Goal: Transaction & Acquisition: Purchase product/service

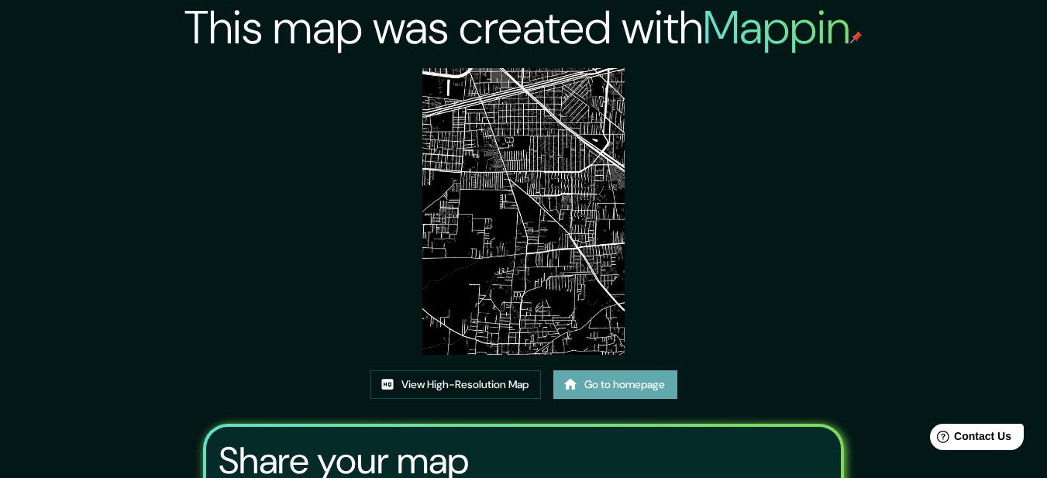
click at [601, 383] on link "Go to homepage" at bounding box center [615, 384] width 124 height 29
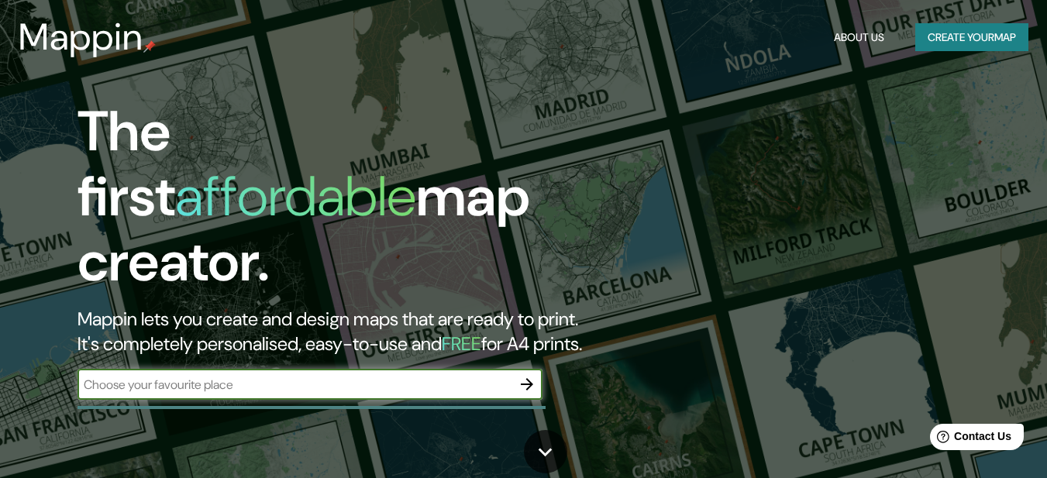
click at [955, 26] on button "Create your map" at bounding box center [971, 37] width 113 height 29
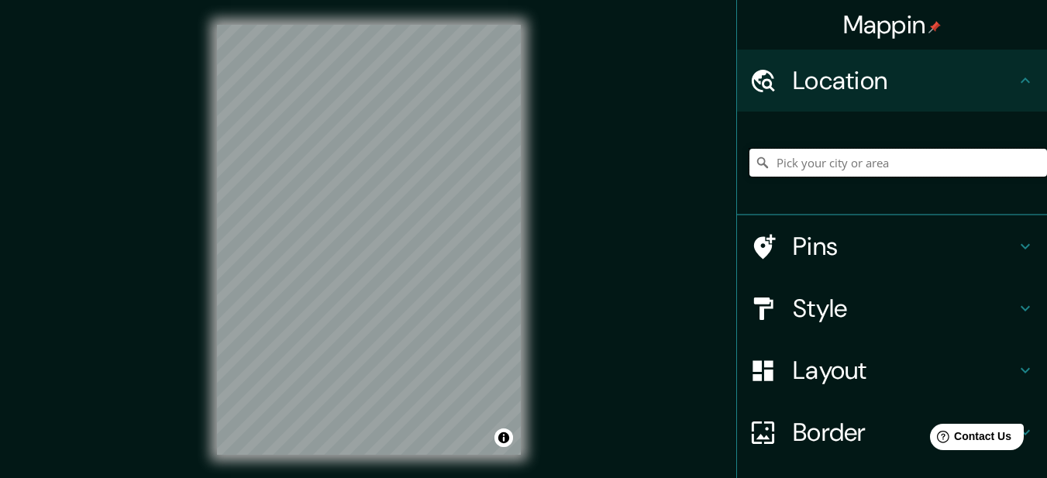
click at [868, 166] on input "Pick your city or area" at bounding box center [898, 163] width 298 height 28
type input "Toluca, Estado de México, México"
click at [768, 307] on div at bounding box center [770, 308] width 43 height 27
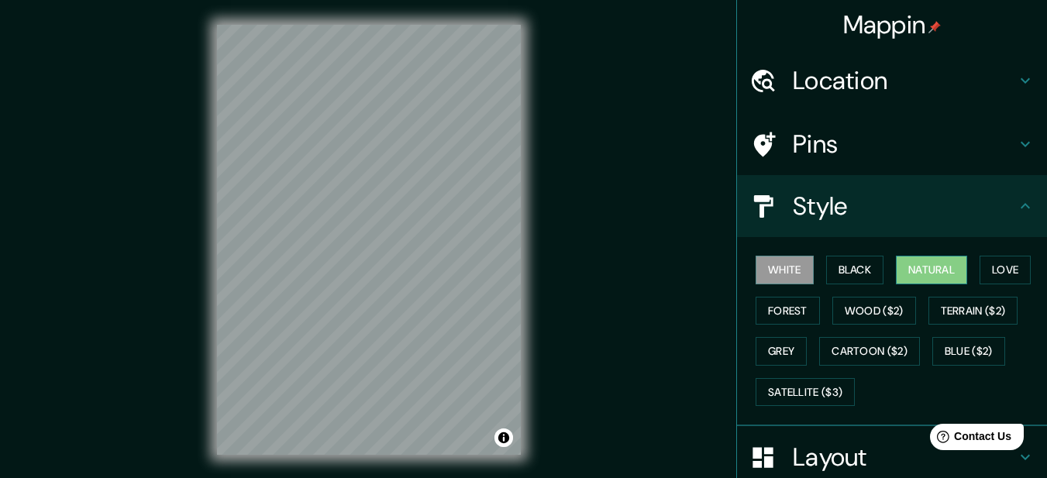
click at [907, 268] on button "Natural" at bounding box center [931, 270] width 71 height 29
click at [784, 312] on button "Forest" at bounding box center [788, 311] width 64 height 29
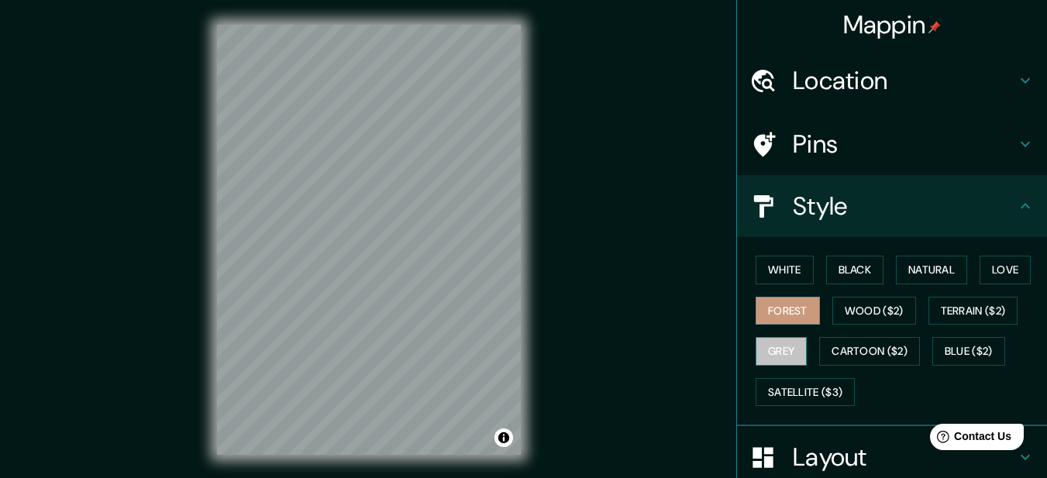
click at [776, 353] on button "Grey" at bounding box center [781, 351] width 51 height 29
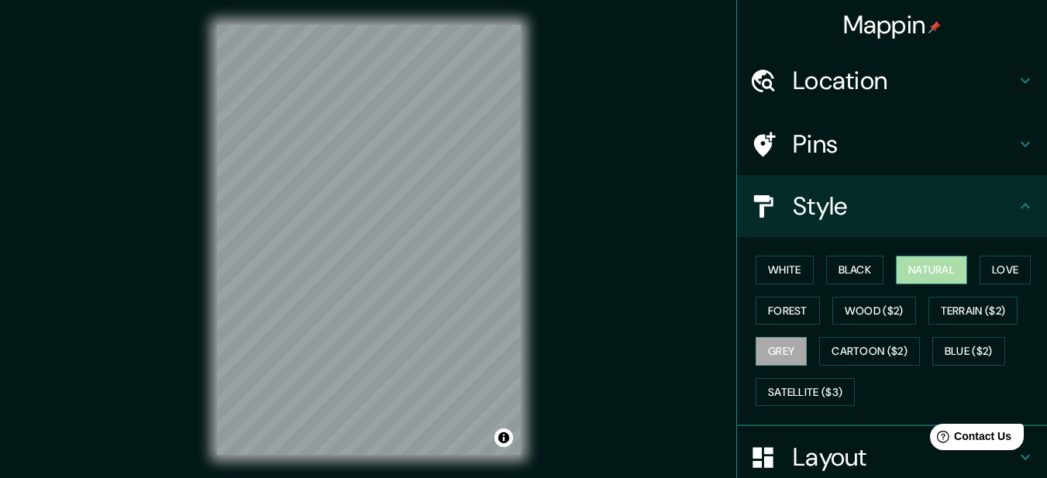
click at [926, 279] on button "Natural" at bounding box center [931, 270] width 71 height 29
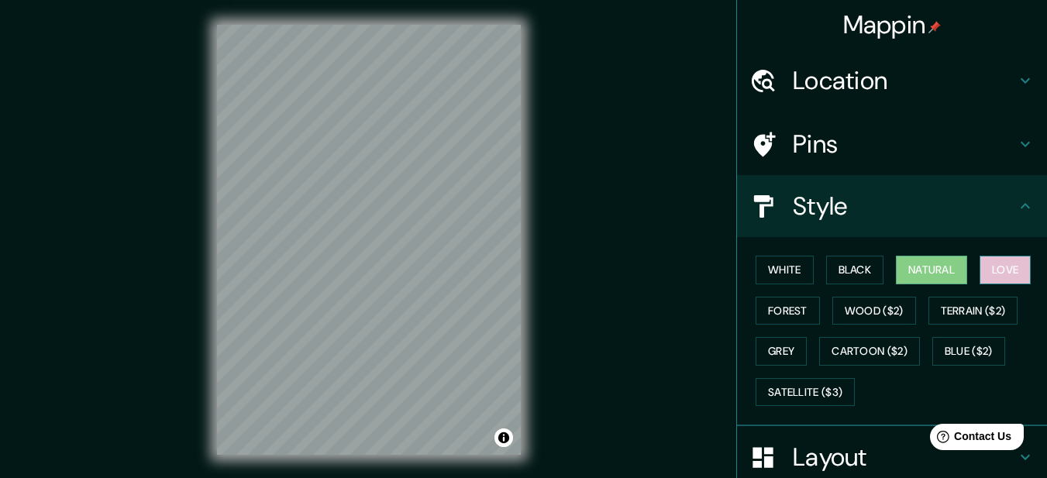
click at [986, 279] on button "Love" at bounding box center [1004, 270] width 51 height 29
click at [923, 276] on button "Natural" at bounding box center [931, 270] width 71 height 29
drag, startPoint x: 533, startPoint y: 282, endPoint x: 644, endPoint y: 301, distance: 112.5
click at [644, 301] on div "Mappin Location Toluca, Estado de México, México Toluca Estado de México, Méxic…" at bounding box center [523, 252] width 1047 height 504
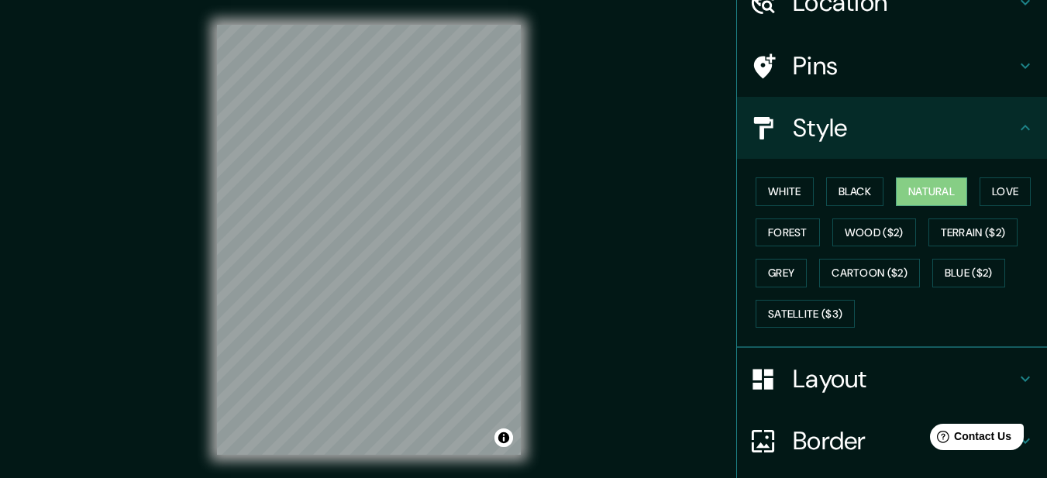
scroll to position [201, 0]
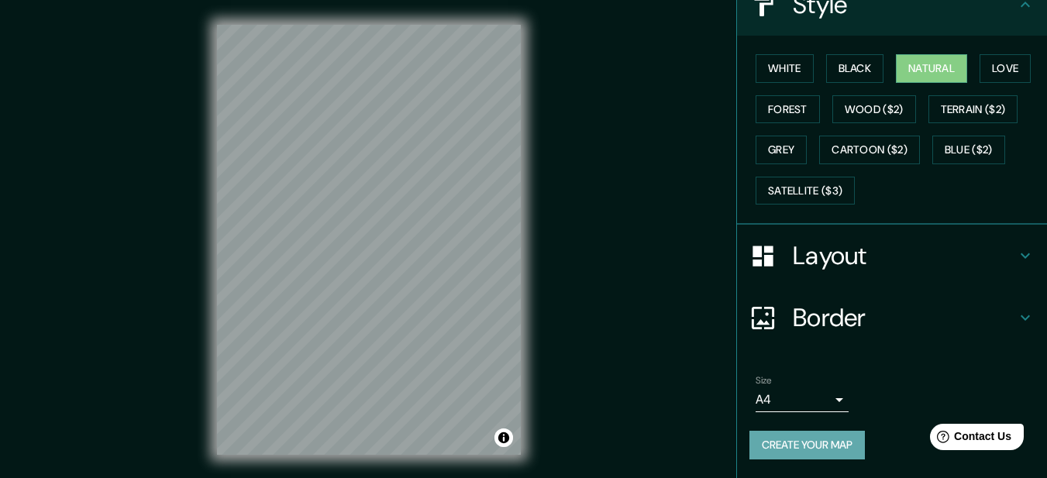
click at [809, 437] on button "Create your map" at bounding box center [806, 445] width 115 height 29
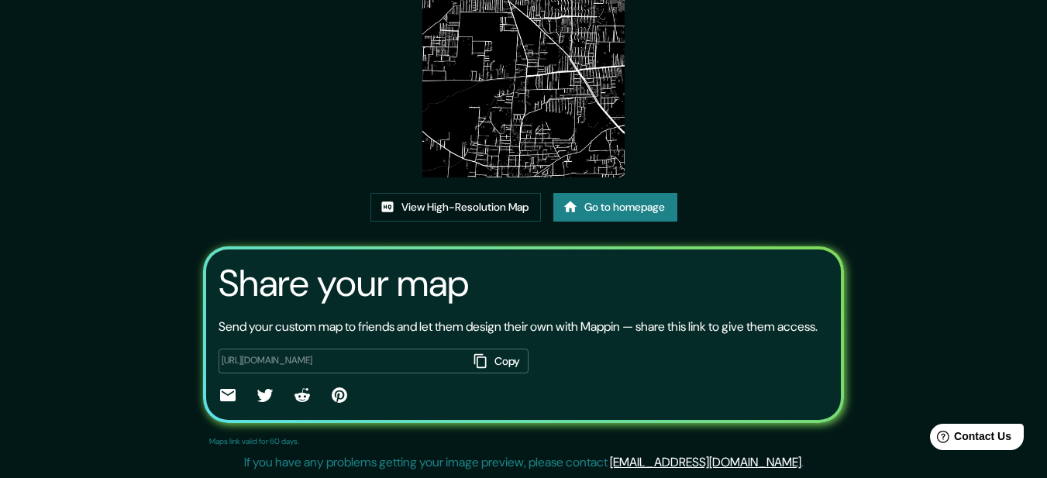
scroll to position [196, 0]
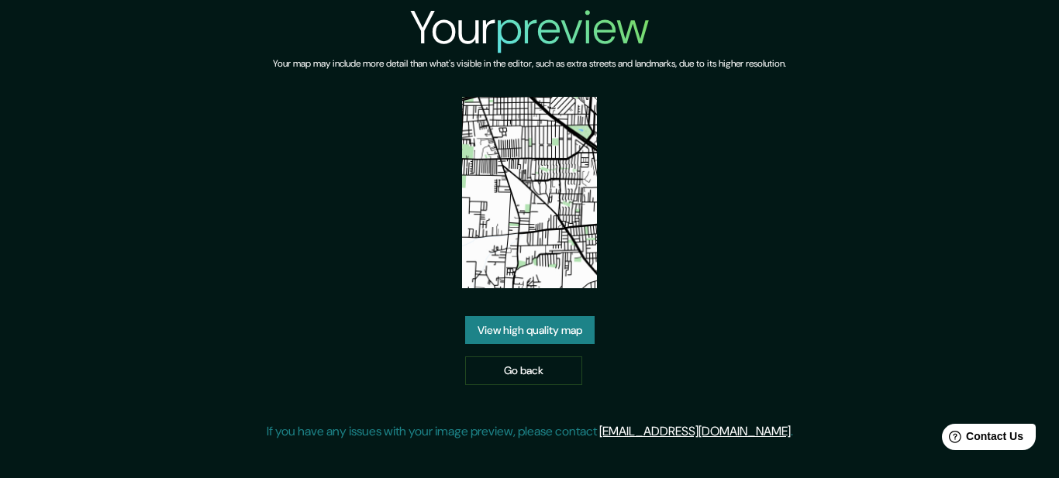
drag, startPoint x: 544, startPoint y: 363, endPoint x: 676, endPoint y: 359, distance: 131.8
click at [542, 363] on link "Go back" at bounding box center [523, 370] width 117 height 29
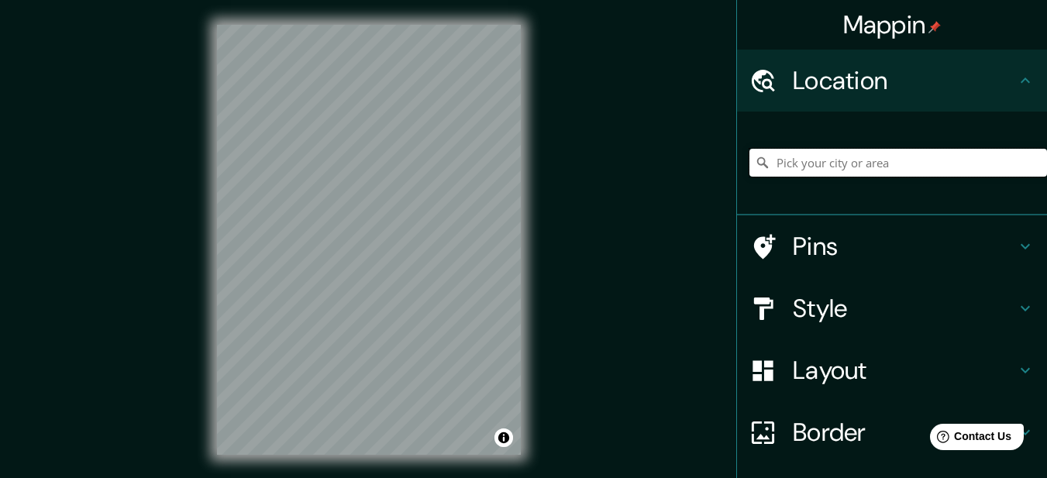
click at [811, 160] on input "Pick your city or area" at bounding box center [898, 163] width 298 height 28
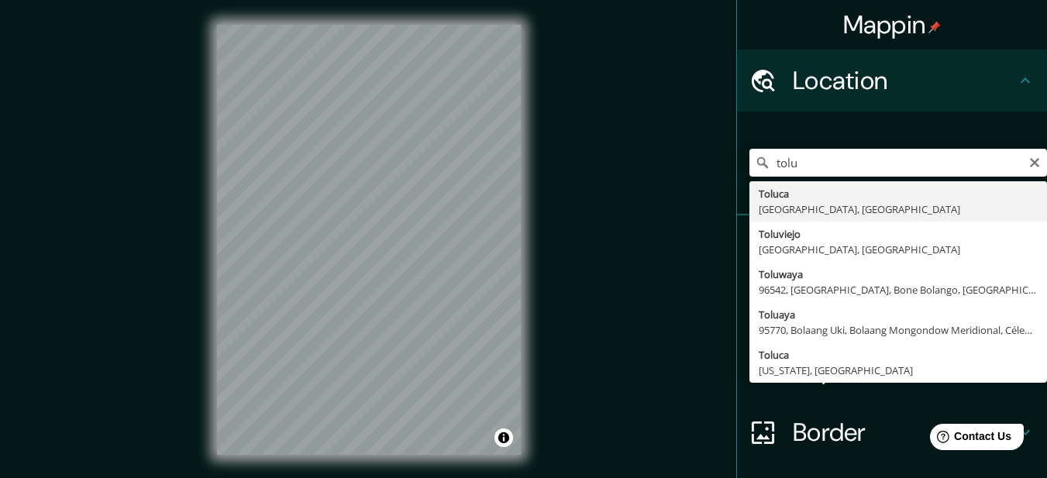
type input "Toluca, Estado de México, México"
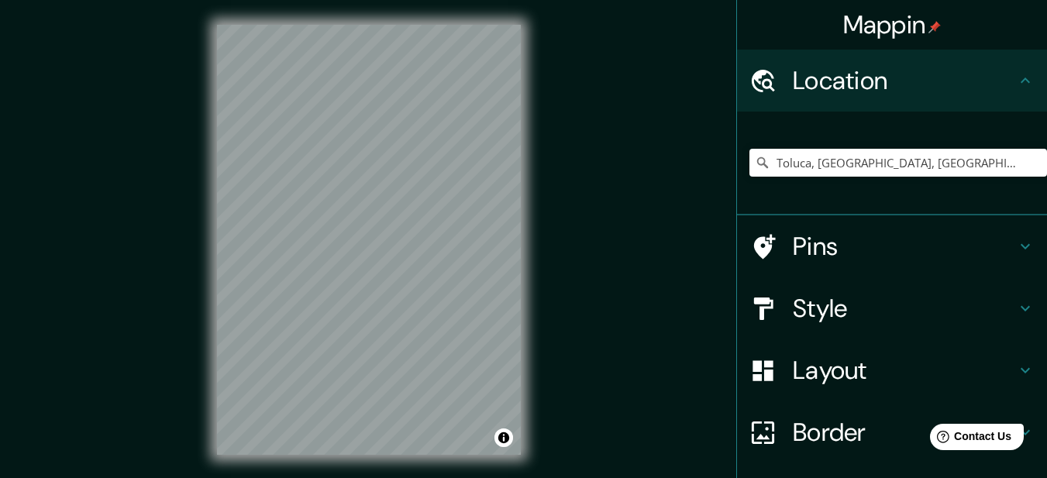
click at [841, 324] on div "Style" at bounding box center [892, 308] width 310 height 62
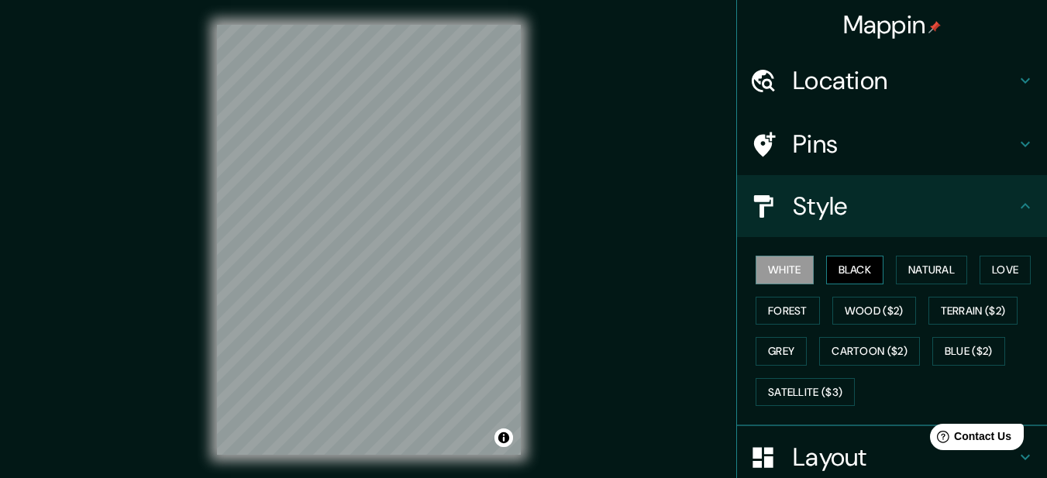
click at [914, 270] on button "Natural" at bounding box center [931, 270] width 71 height 29
